Goal: Find specific page/section

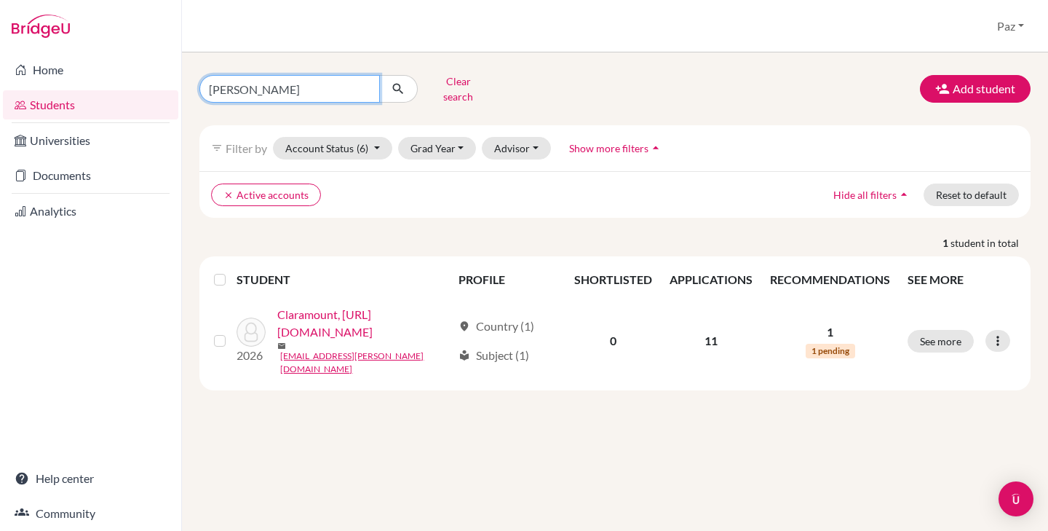
click at [277, 94] on input "[PERSON_NAME]" at bounding box center [289, 89] width 180 height 28
type input "[PERSON_NAME]"
click button "submit" at bounding box center [398, 89] width 39 height 28
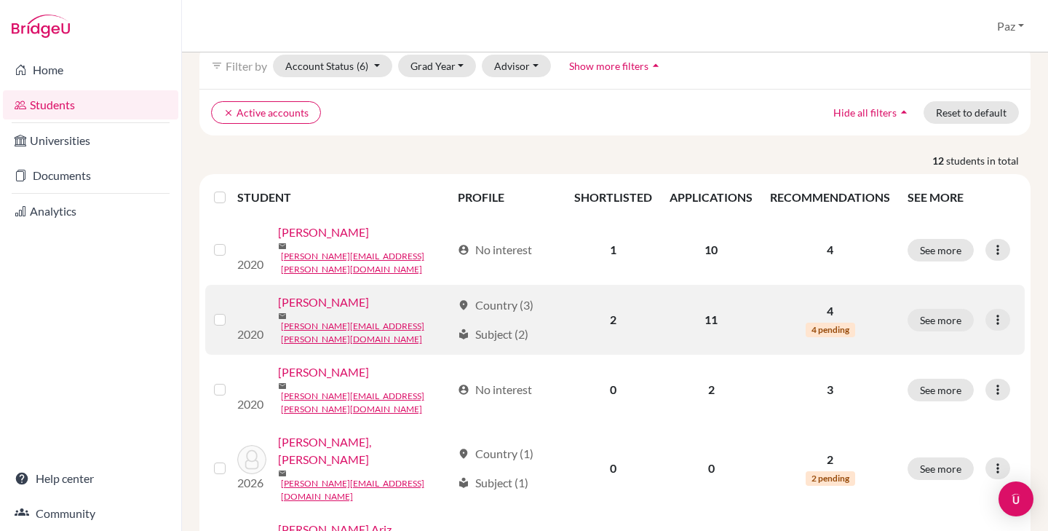
scroll to position [146, 0]
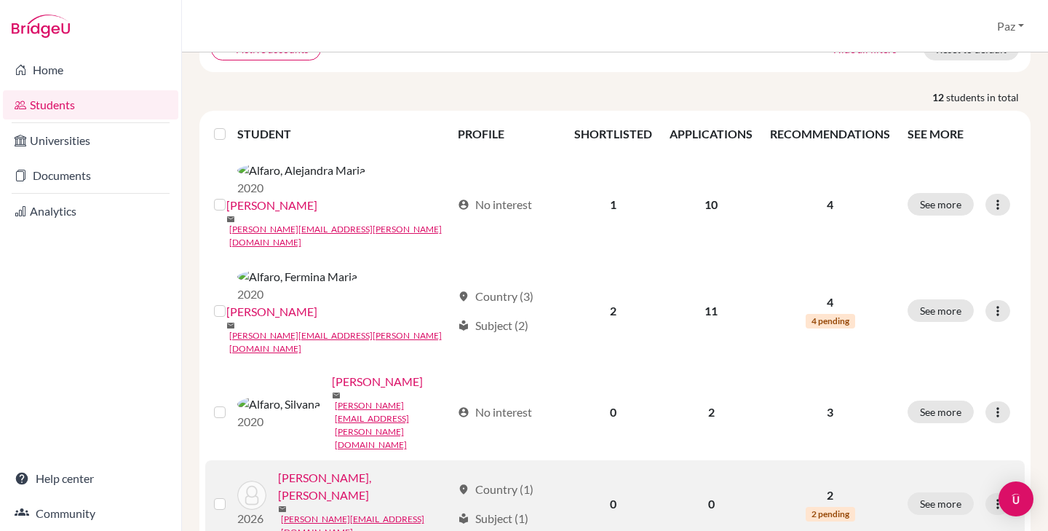
click at [360, 469] on link "[PERSON_NAME], [PERSON_NAME]" at bounding box center [365, 486] width 174 height 35
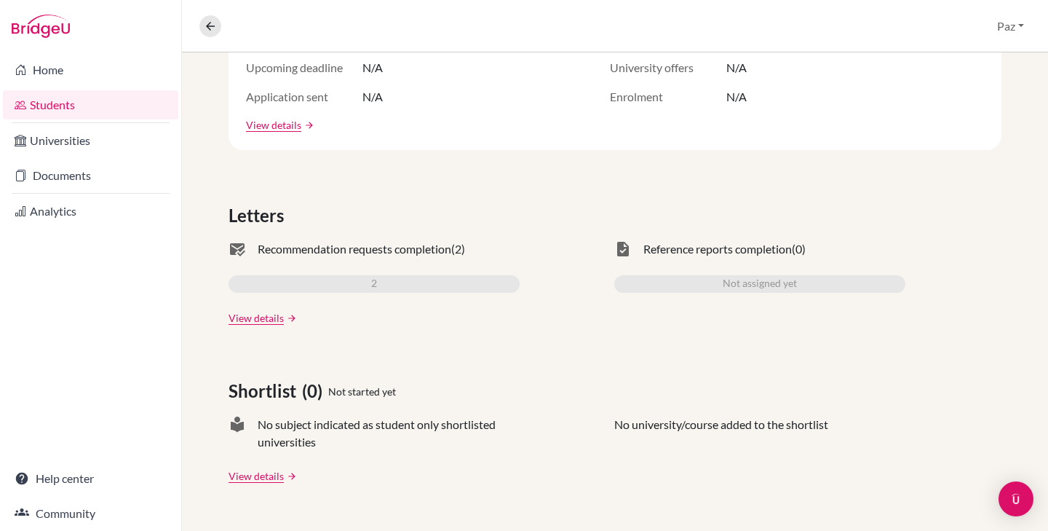
scroll to position [340, 0]
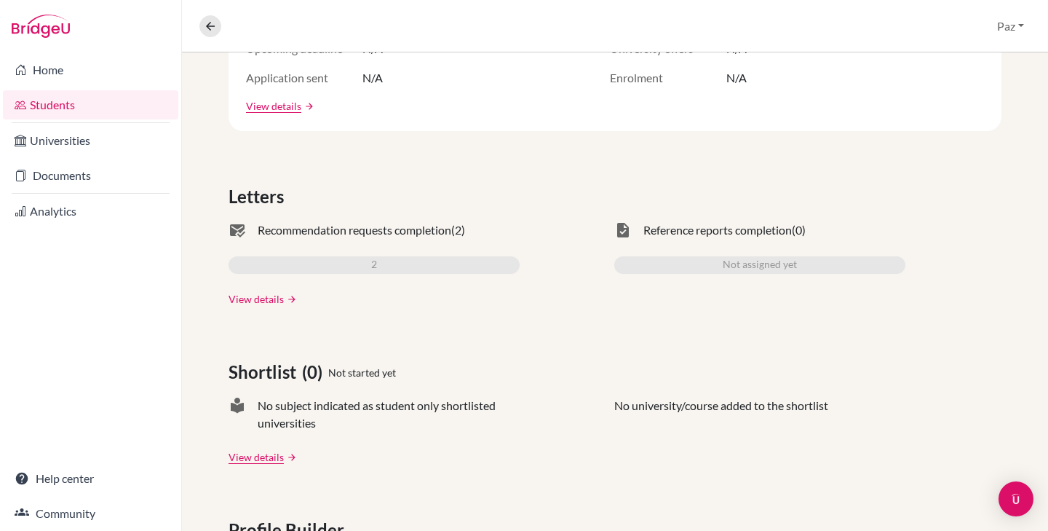
click at [274, 295] on link "View details" at bounding box center [256, 298] width 55 height 15
